Goal: Information Seeking & Learning: Learn about a topic

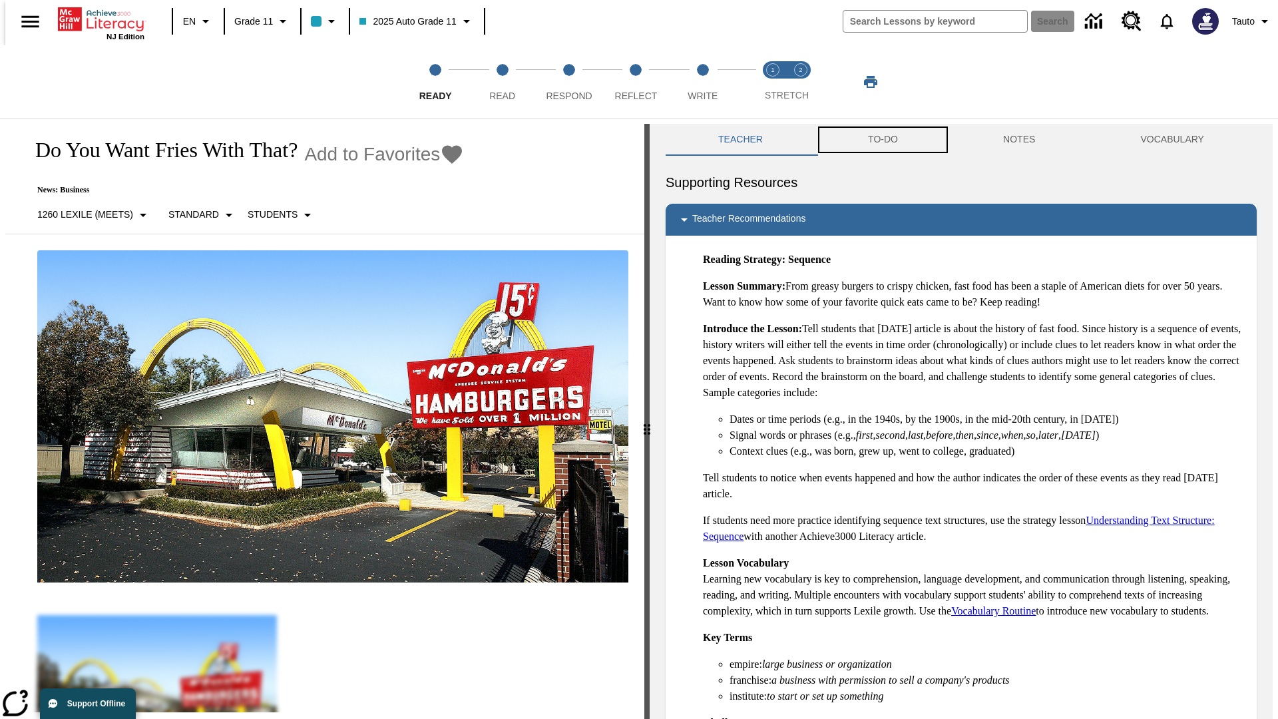
click at [882, 140] on button "TO-DO" at bounding box center [882, 140] width 135 height 32
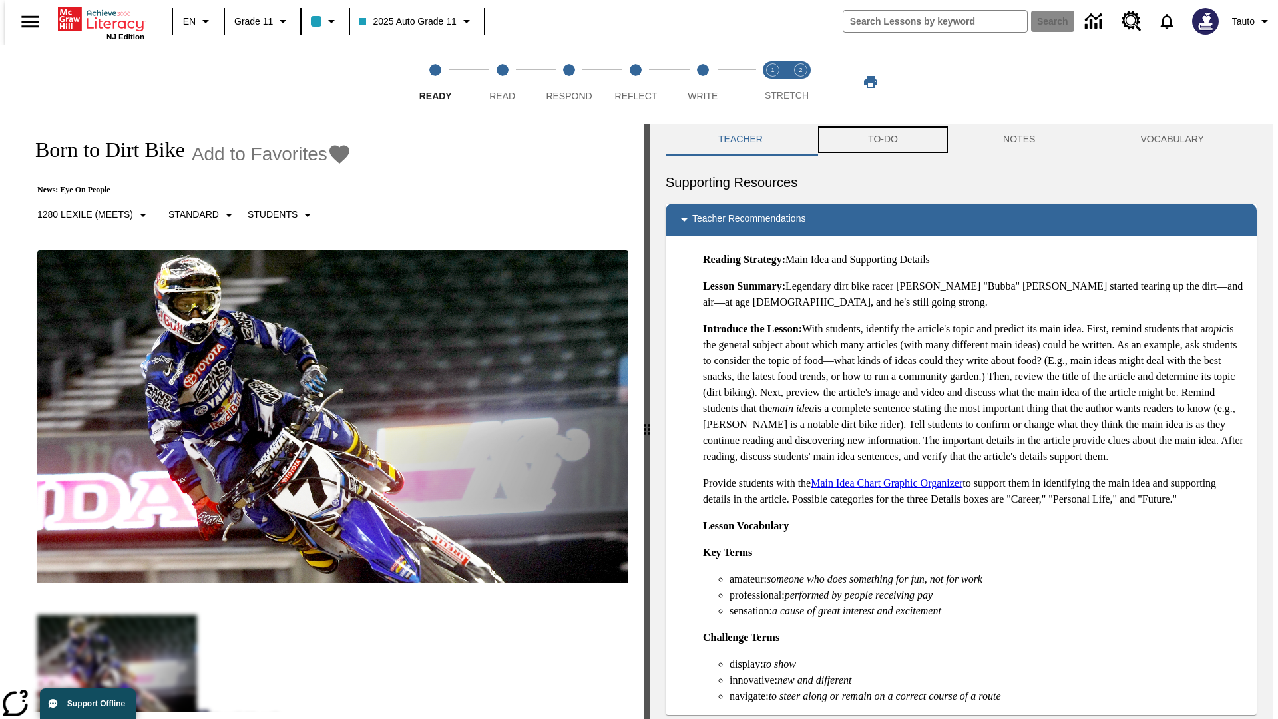
click at [882, 140] on button "TO-DO" at bounding box center [882, 140] width 135 height 32
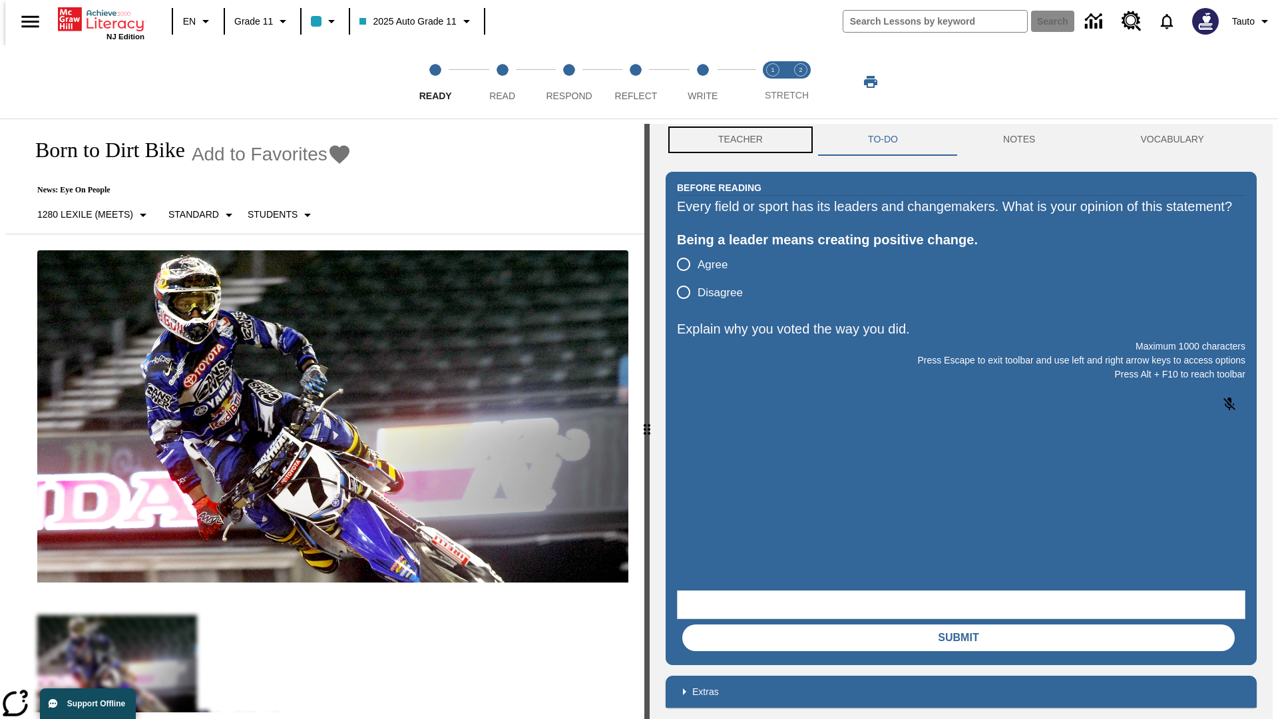
scroll to position [1, 0]
click at [736, 140] on button "Teacher" at bounding box center [740, 139] width 150 height 32
